Goal: Navigation & Orientation: Understand site structure

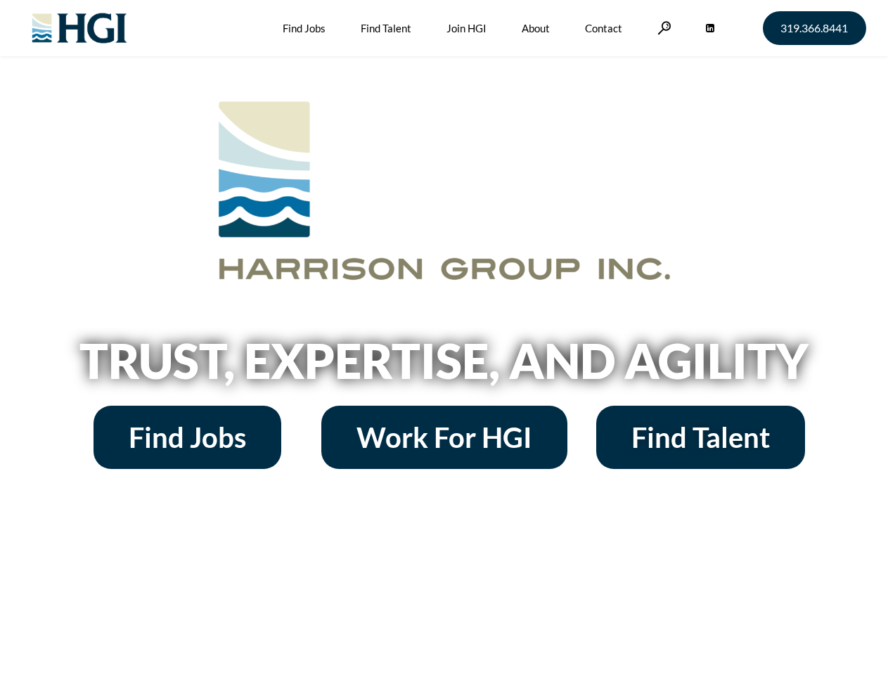
click at [443, 337] on h2 "Trust, Expertise, and Agility" at bounding box center [444, 361] width 801 height 48
click at [662, 27] on link at bounding box center [664, 27] width 14 height 13
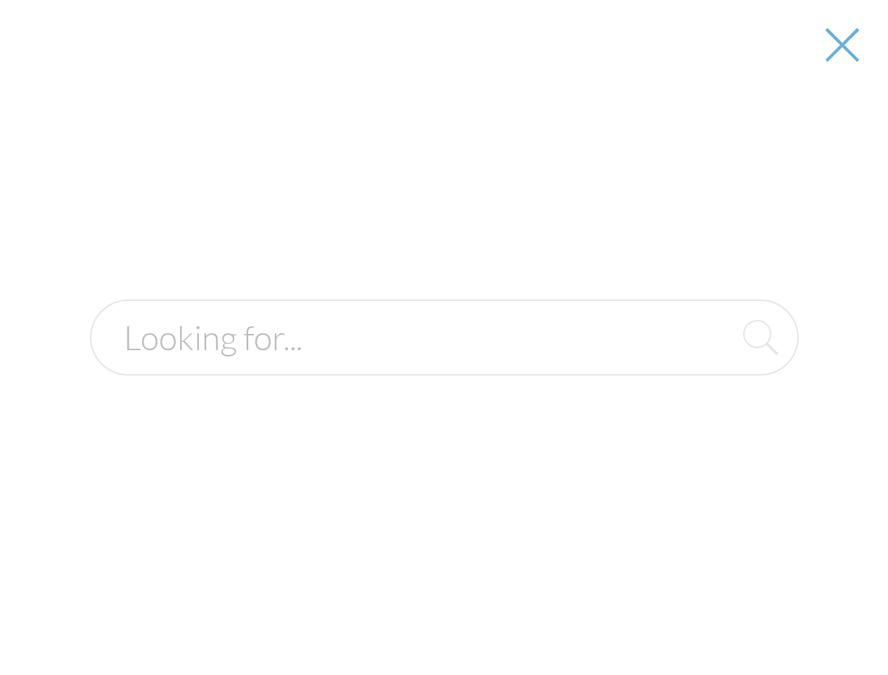
click at [443, 365] on h2 "Trust, Expertise, and Agility" at bounding box center [444, 361] width 801 height 48
